Goal: Information Seeking & Learning: Learn about a topic

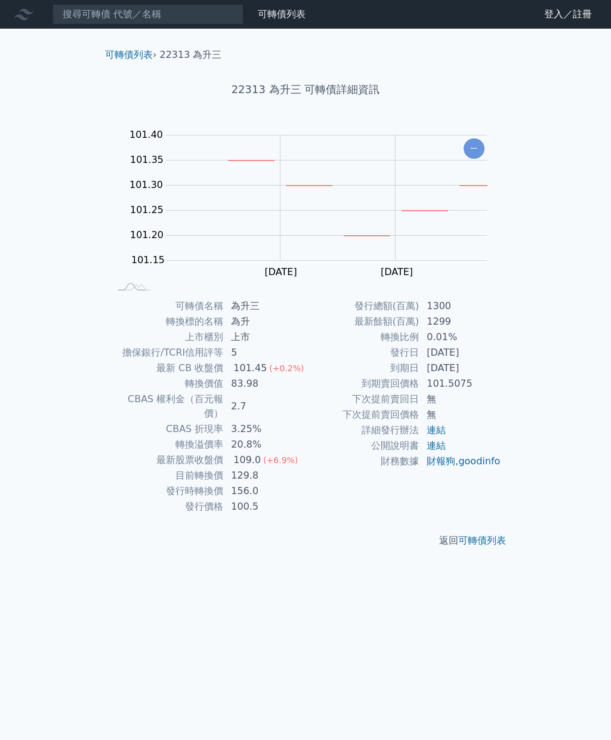
click at [131, 55] on link "可轉債列表" at bounding box center [129, 54] width 48 height 11
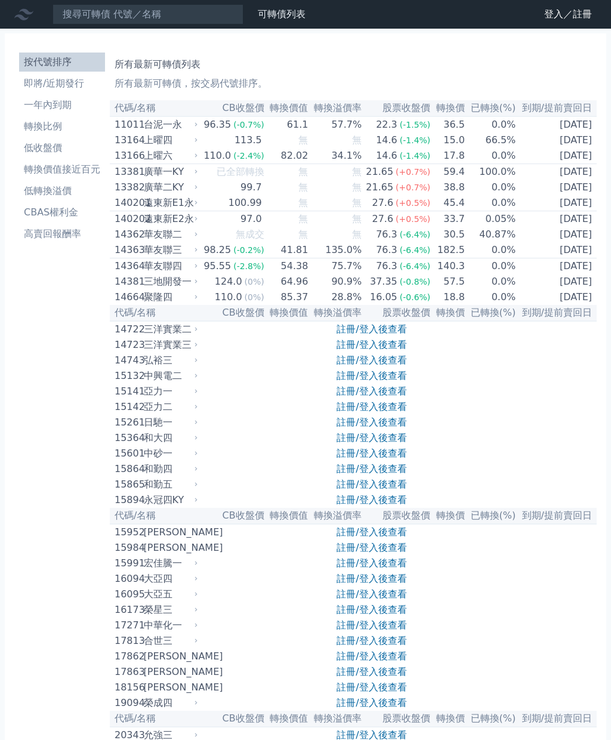
click at [554, 16] on link "登入／註冊" at bounding box center [568, 14] width 67 height 19
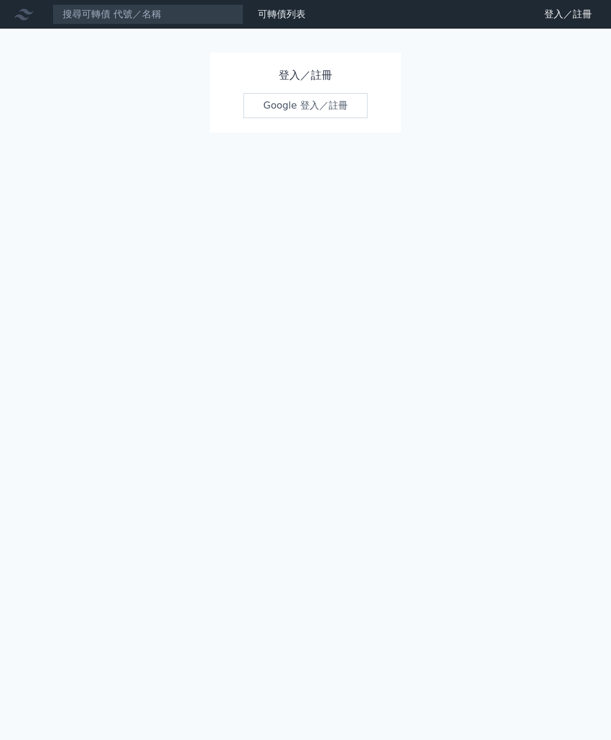
click at [308, 103] on link "Google 登入／註冊" at bounding box center [306, 105] width 124 height 25
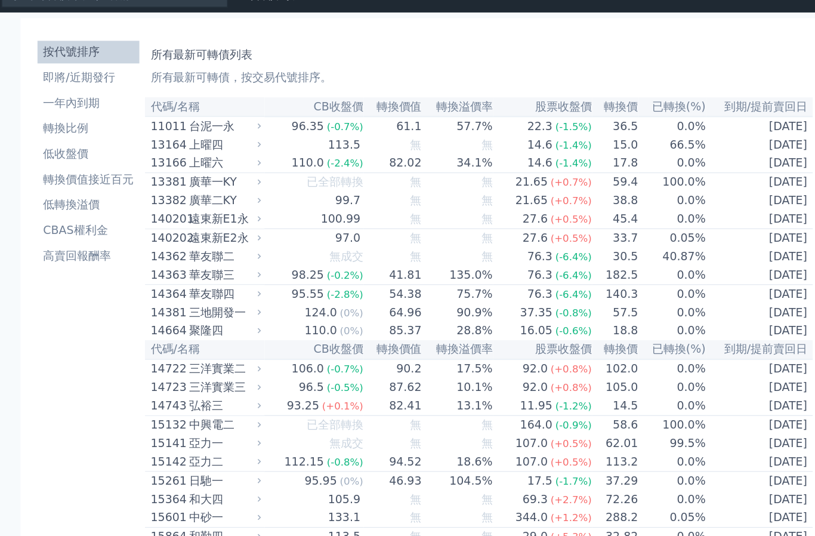
click at [83, 98] on li "一年內到期" at bounding box center [126, 105] width 86 height 14
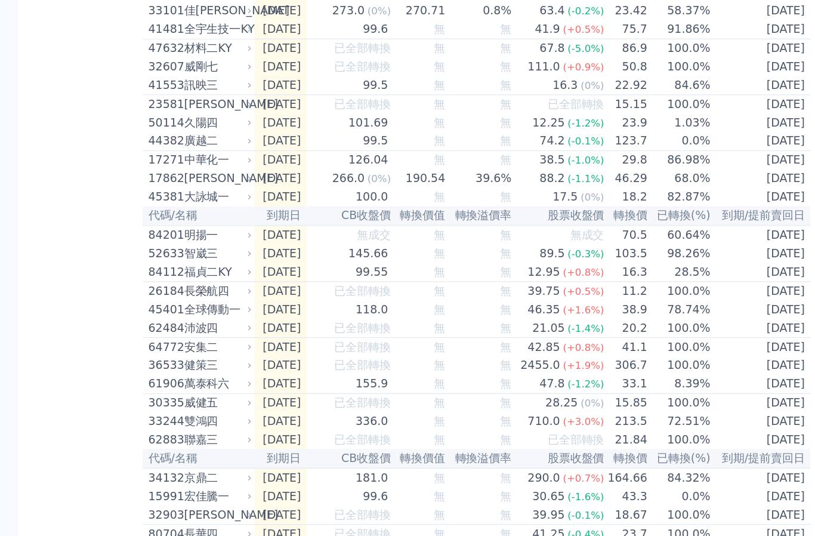
scroll to position [289, 0]
click at [179, 269] on div "84112" at bounding box center [192, 276] width 27 height 14
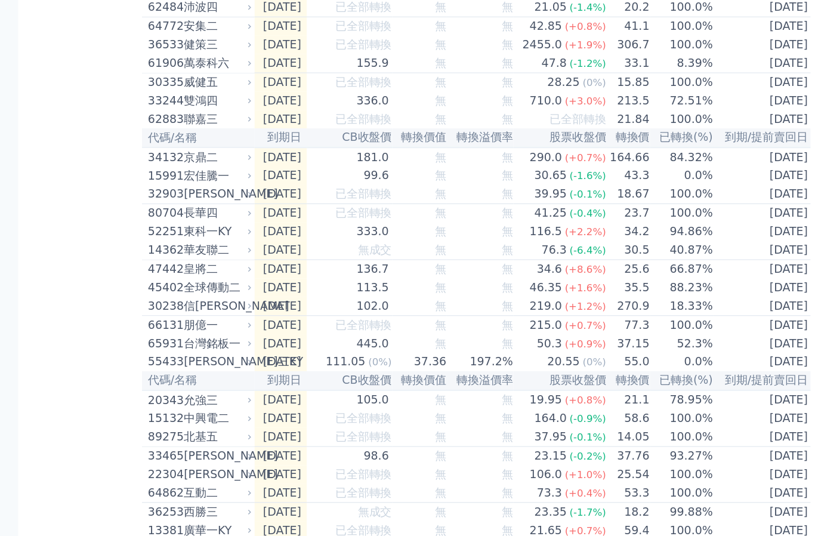
scroll to position [947, 0]
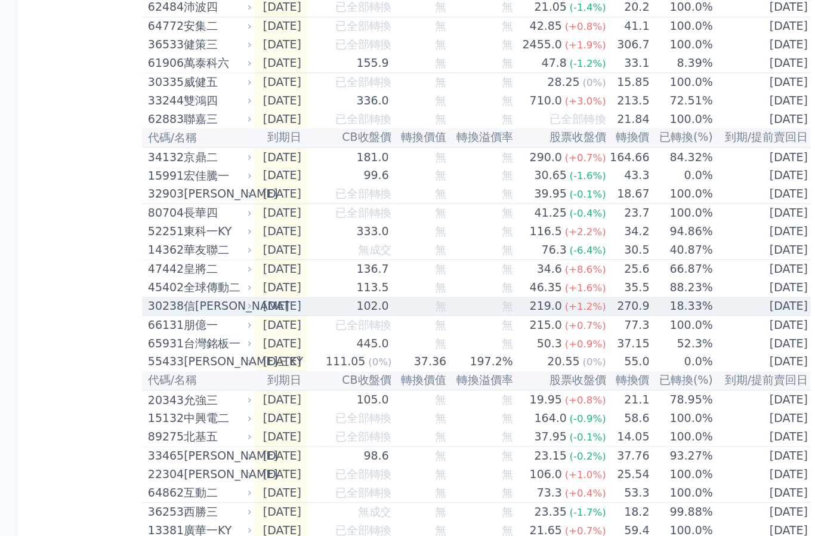
click at [178, 313] on div "30238" at bounding box center [191, 305] width 27 height 14
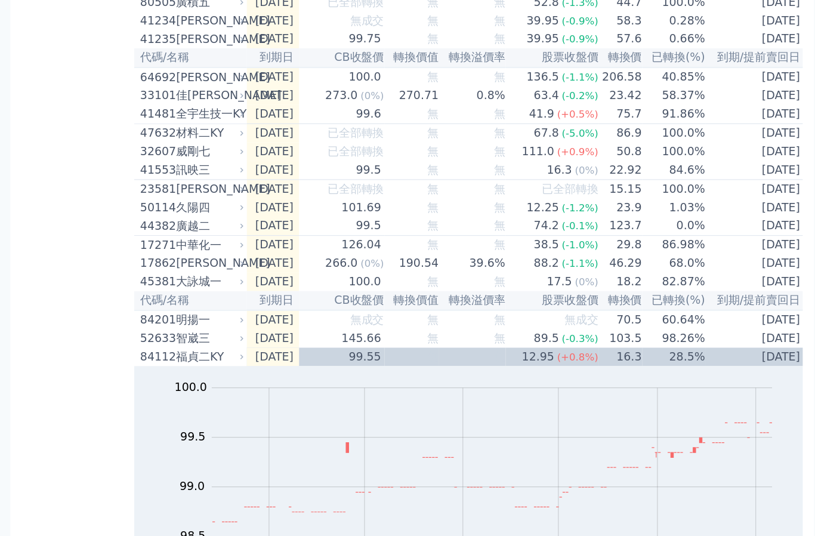
scroll to position [260, 0]
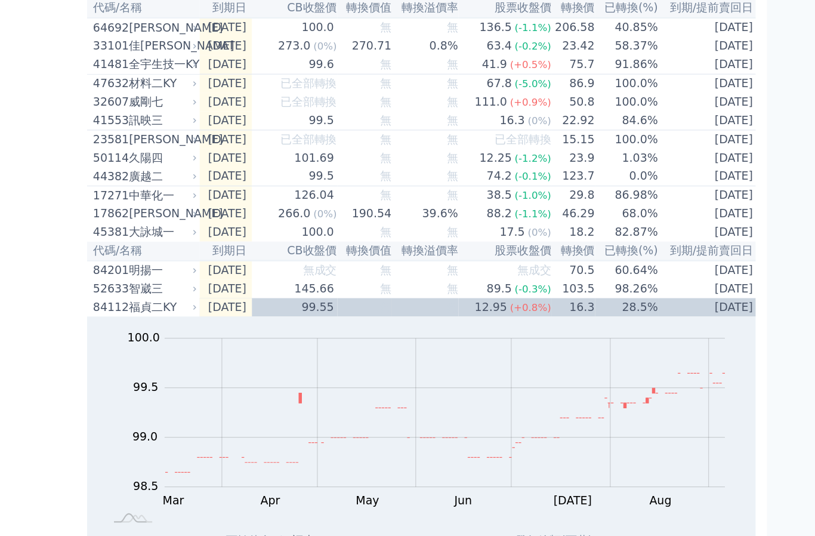
click at [208, 187] on div "廣越二" at bounding box center [235, 194] width 55 height 14
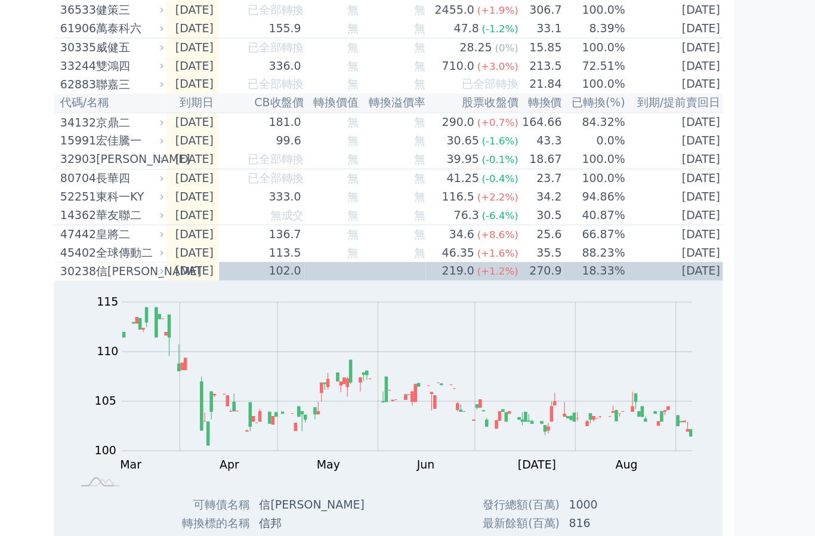
scroll to position [1365, 0]
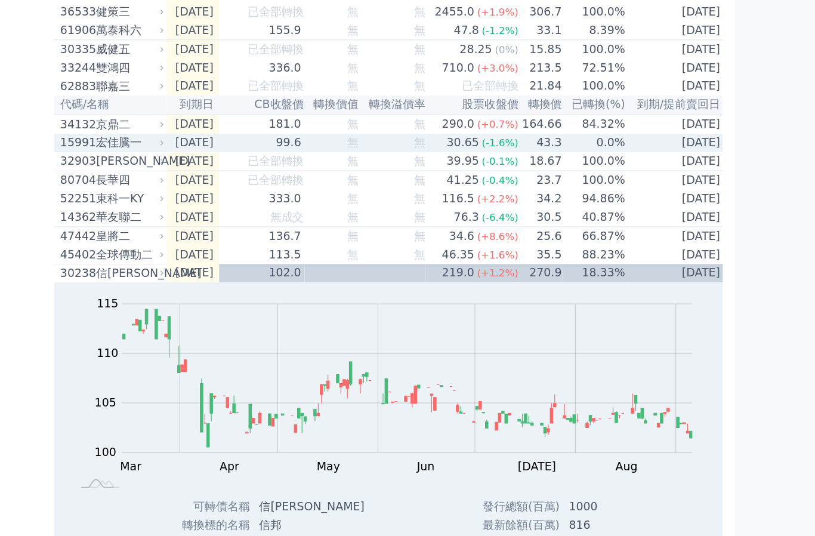
click at [208, 171] on div "宏佳騰一" at bounding box center [235, 166] width 55 height 14
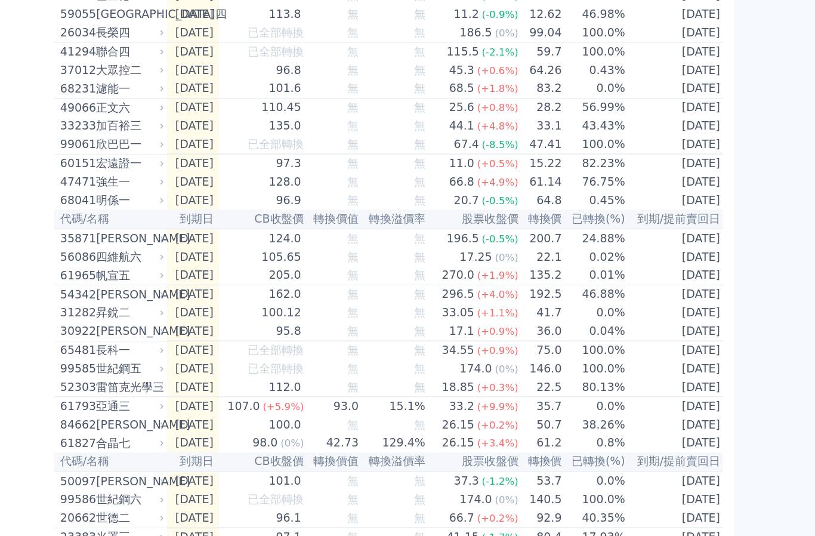
scroll to position [2861, 0]
